Goal: Information Seeking & Learning: Learn about a topic

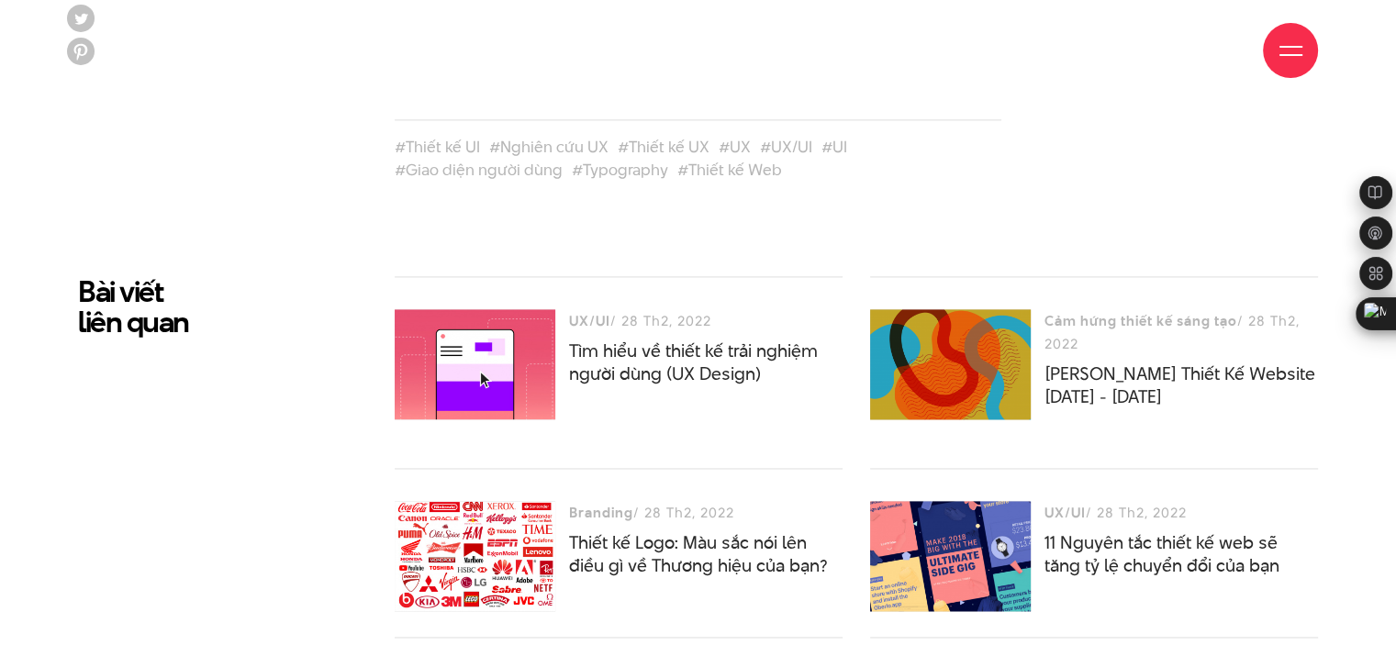
scroll to position [9798, 0]
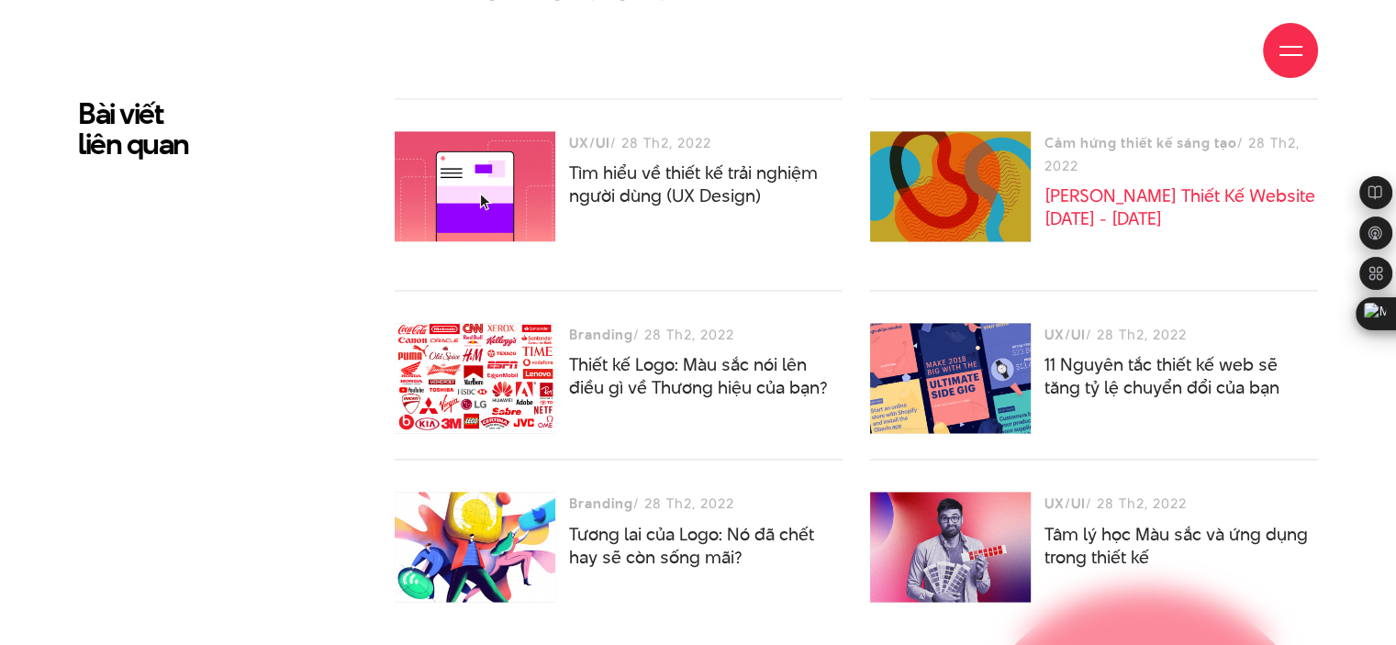
click at [1156, 189] on link "[PERSON_NAME] Thiết Kế Website [DATE] - [DATE]" at bounding box center [1179, 208] width 271 height 48
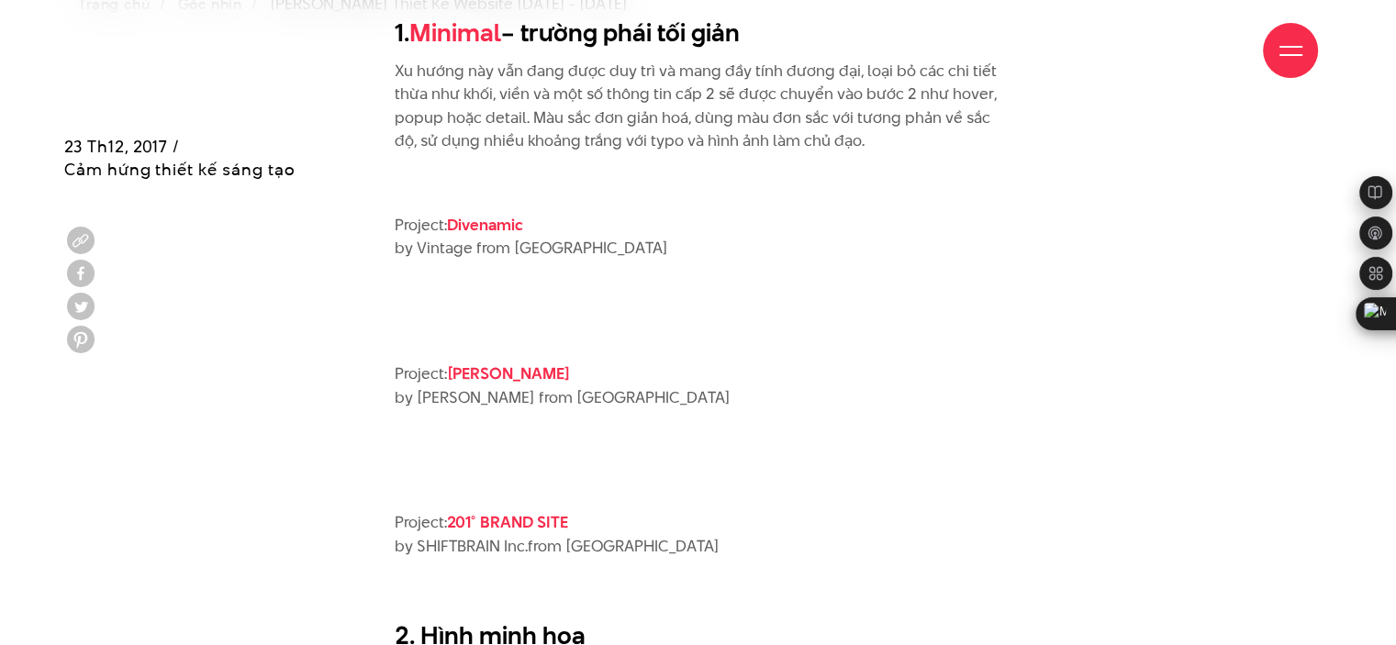
scroll to position [703, 0]
click at [493, 216] on link "Divenamic" at bounding box center [485, 223] width 76 height 22
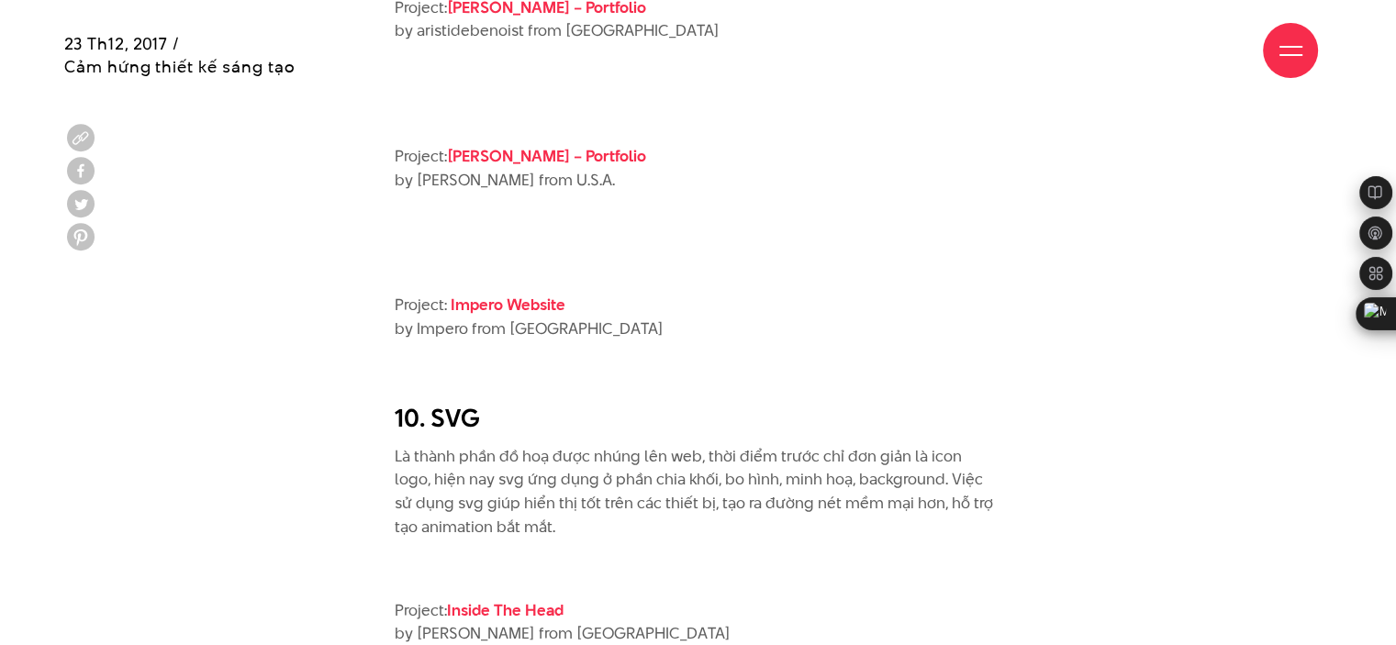
scroll to position [5463, 0]
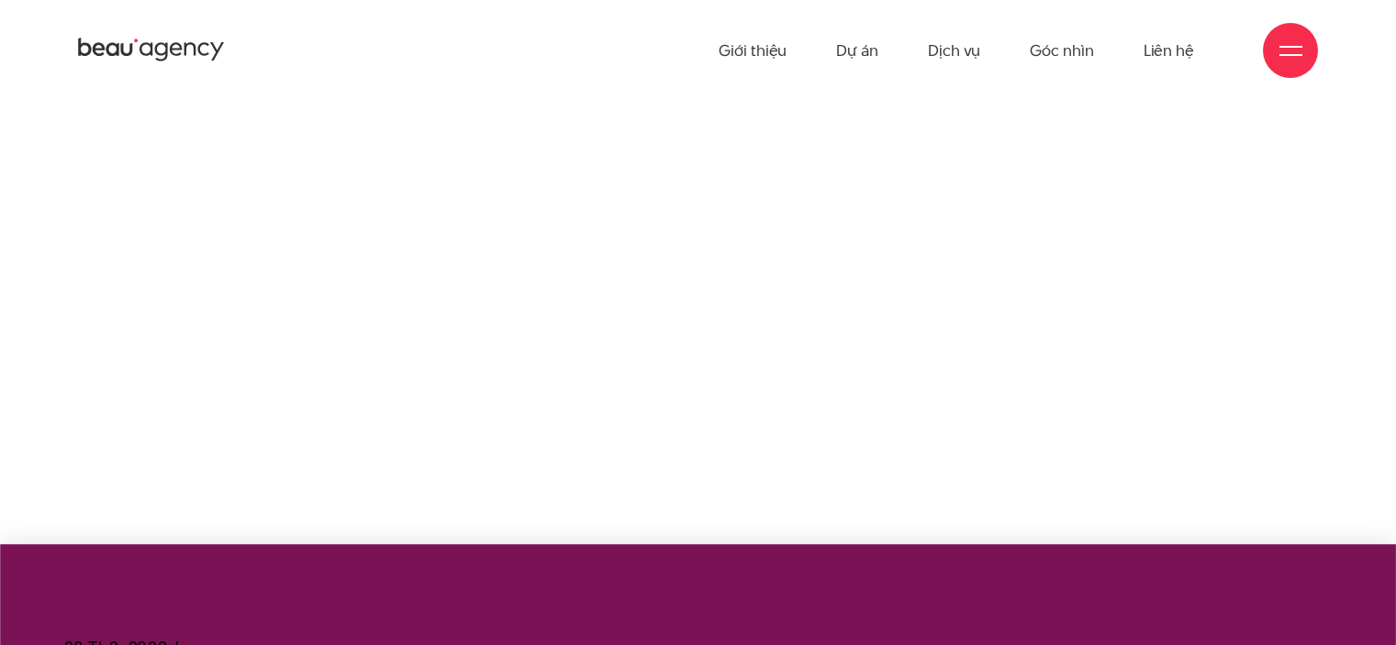
scroll to position [10073, 0]
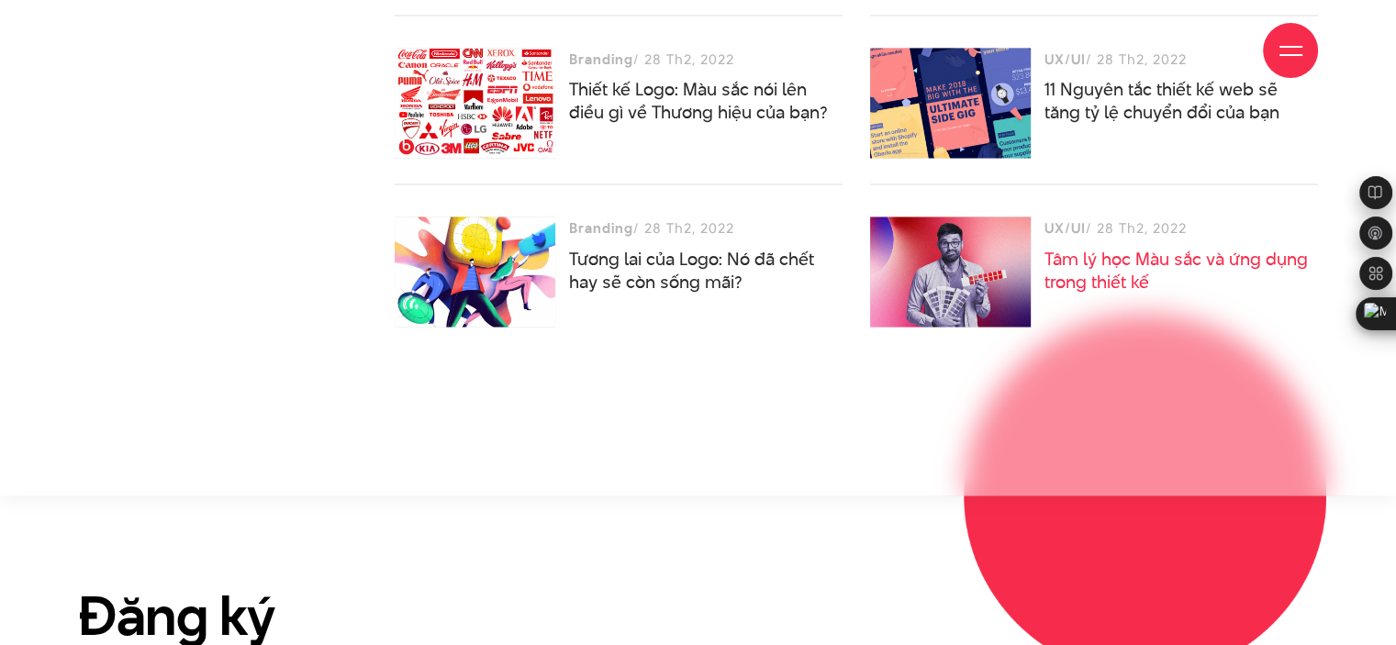
click at [1109, 274] on link "Tâm lý học Màu sắc và ứng dụng trong thiết kế" at bounding box center [1175, 271] width 263 height 48
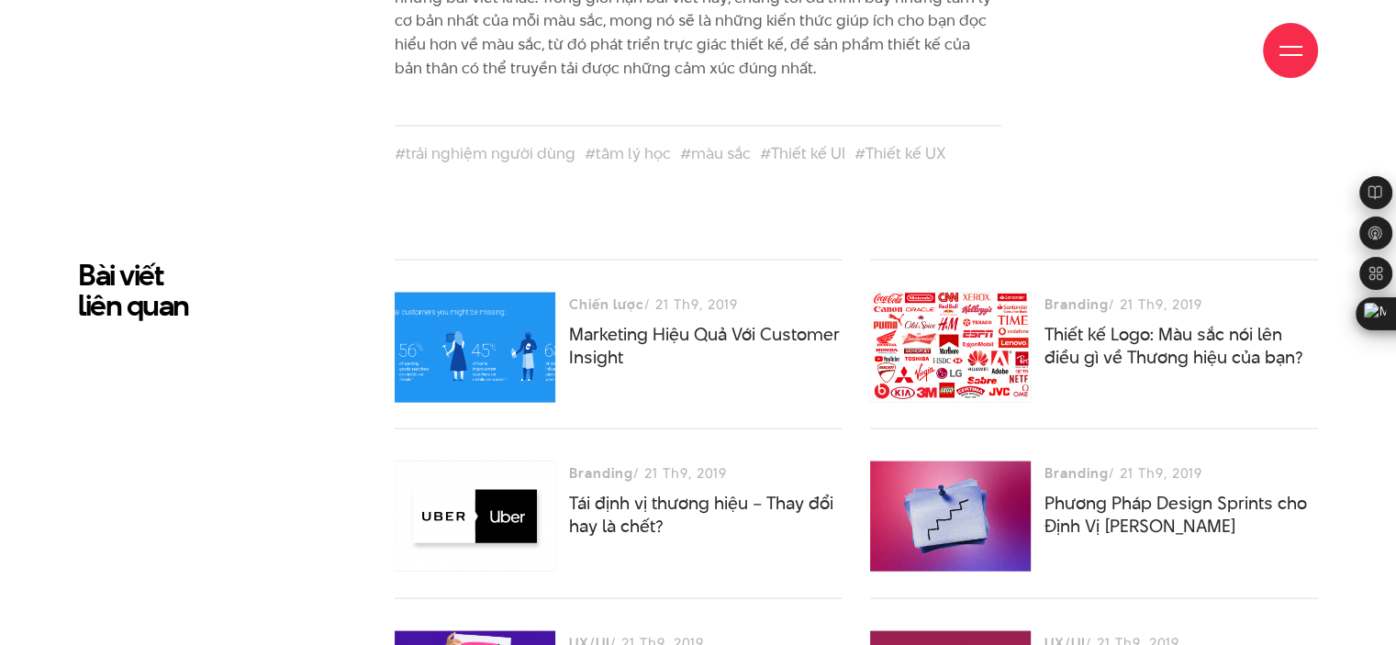
scroll to position [10899, 0]
